Goal: Go to known website: Access a specific website the user already knows

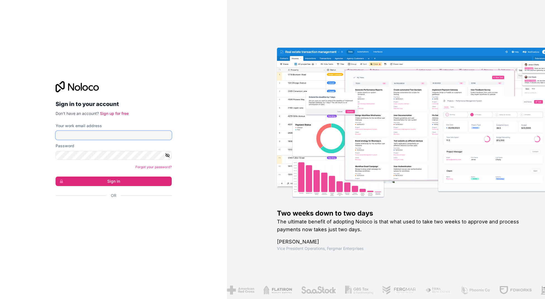
click at [144, 136] on input "Your work email address" at bounding box center [114, 135] width 116 height 9
type input "eugene@anawi.co.za"
click at [128, 177] on button "Sign in" at bounding box center [114, 181] width 116 height 9
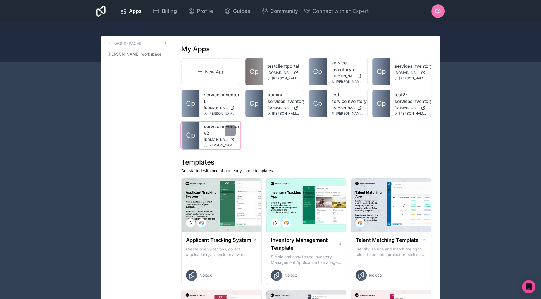
click at [193, 132] on span "Cp" at bounding box center [190, 135] width 9 height 9
